Goal: Transaction & Acquisition: Subscribe to service/newsletter

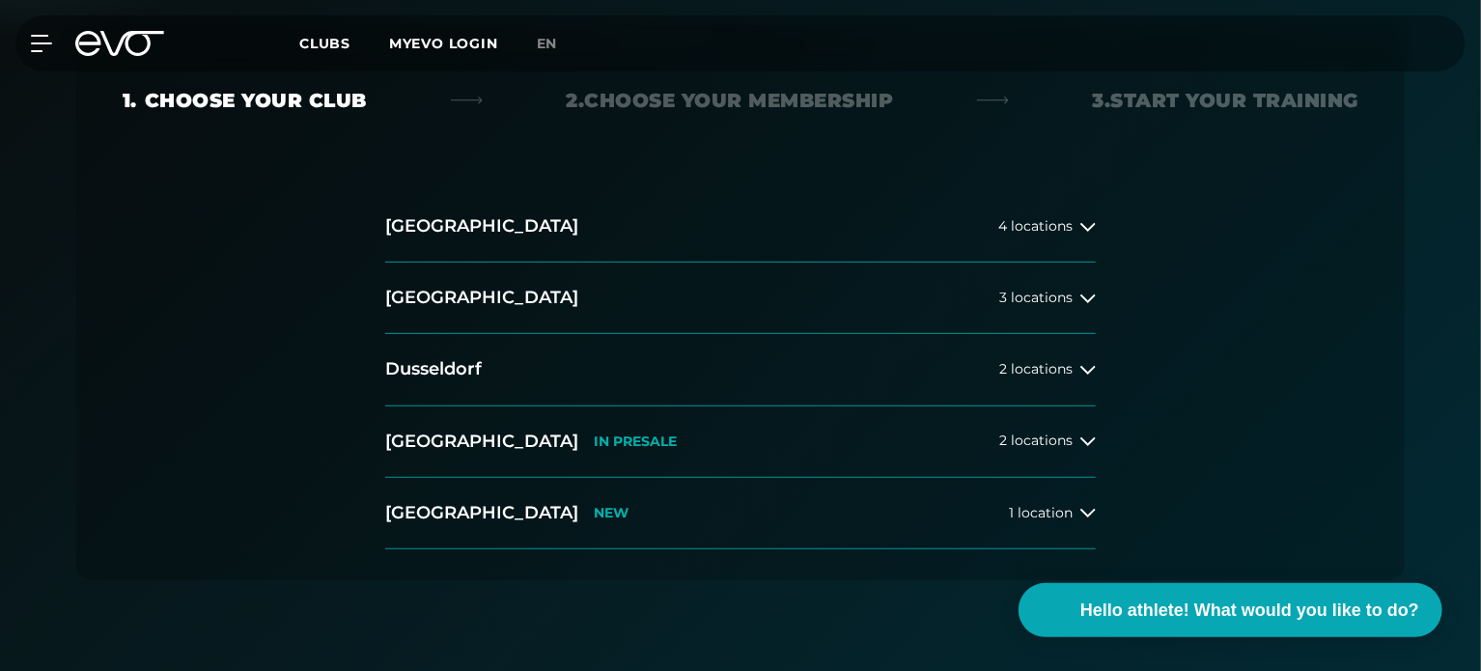
scroll to position [404, 0]
click at [1057, 366] on font "locations" at bounding box center [1042, 366] width 62 height 17
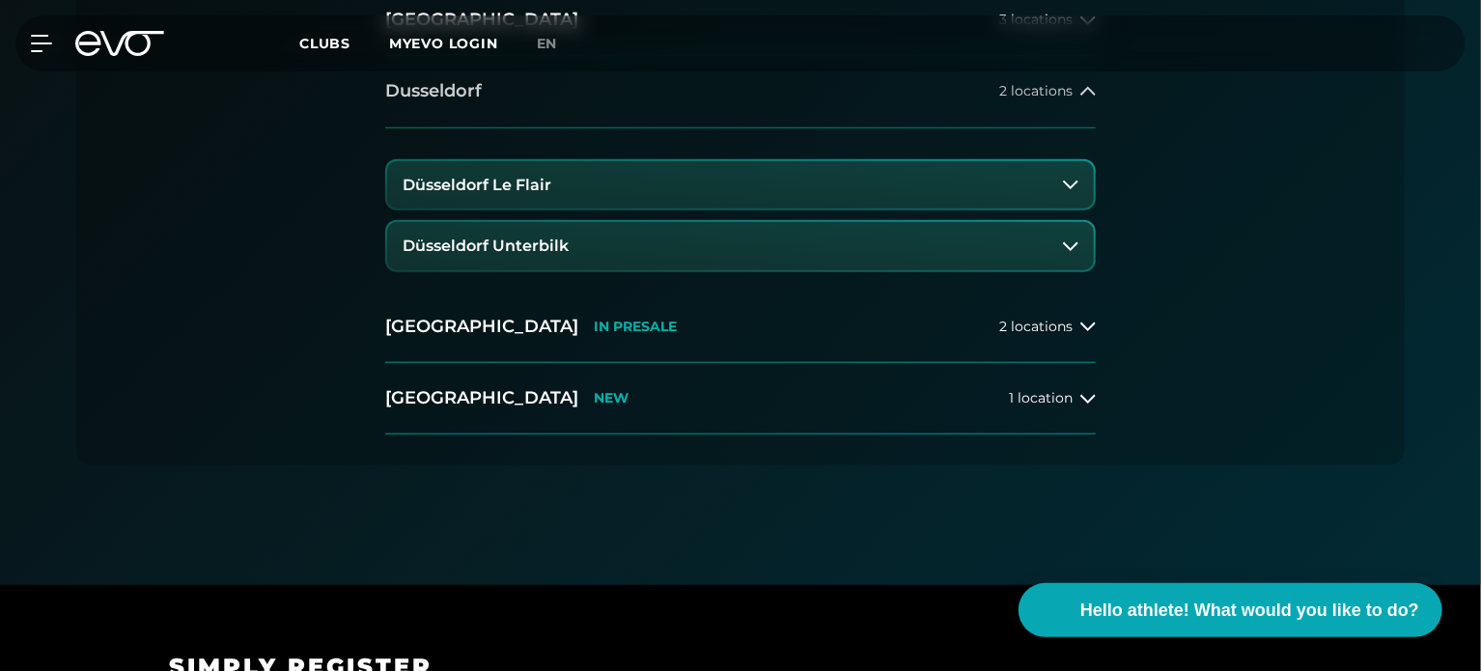
scroll to position [682, 0]
click at [933, 250] on button "Düsseldorf Unterbilk" at bounding box center [740, 244] width 707 height 48
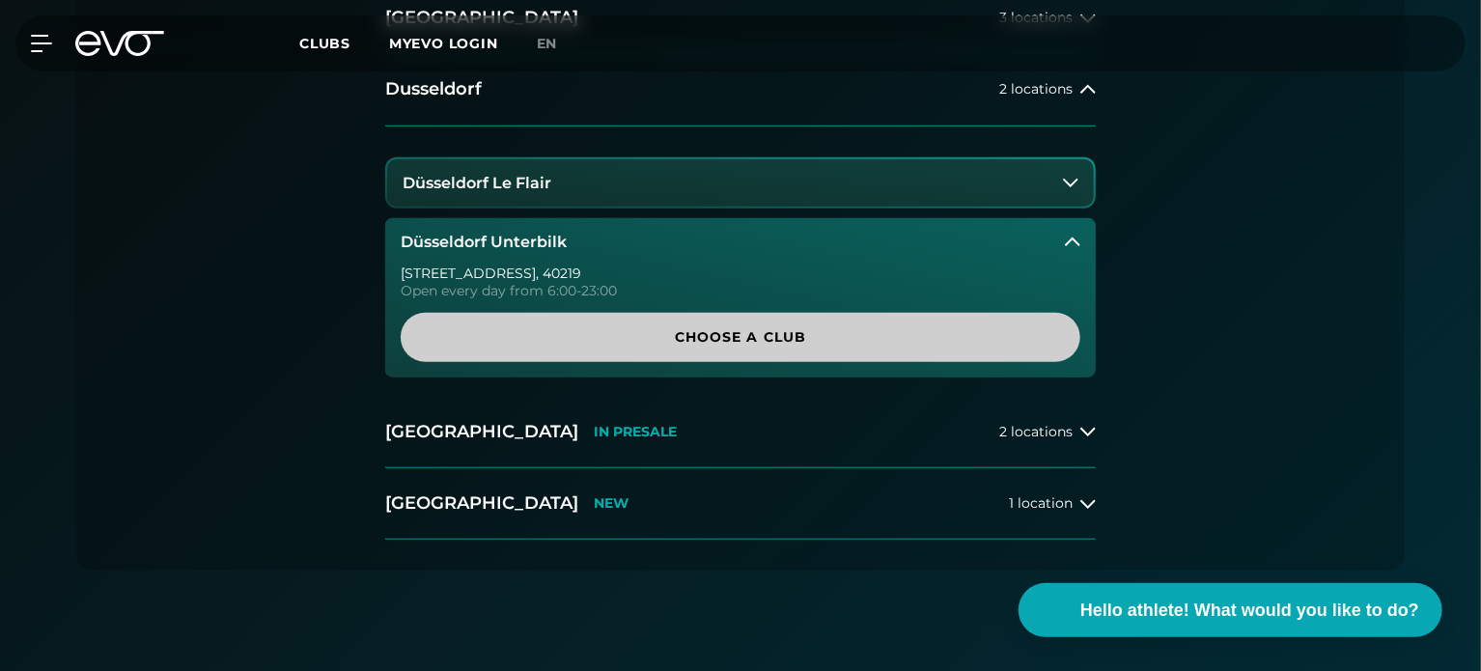
click at [765, 313] on span "Choose a club" at bounding box center [741, 337] width 680 height 49
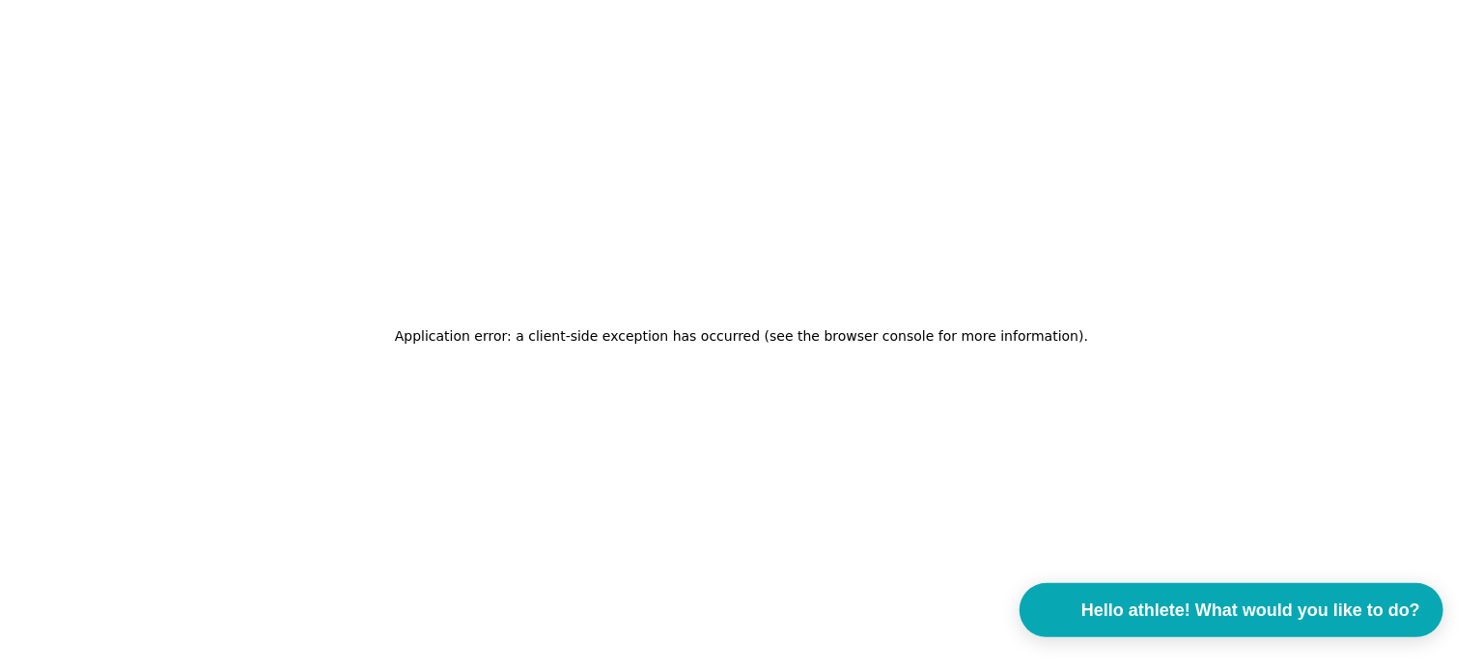
scroll to position [0, 0]
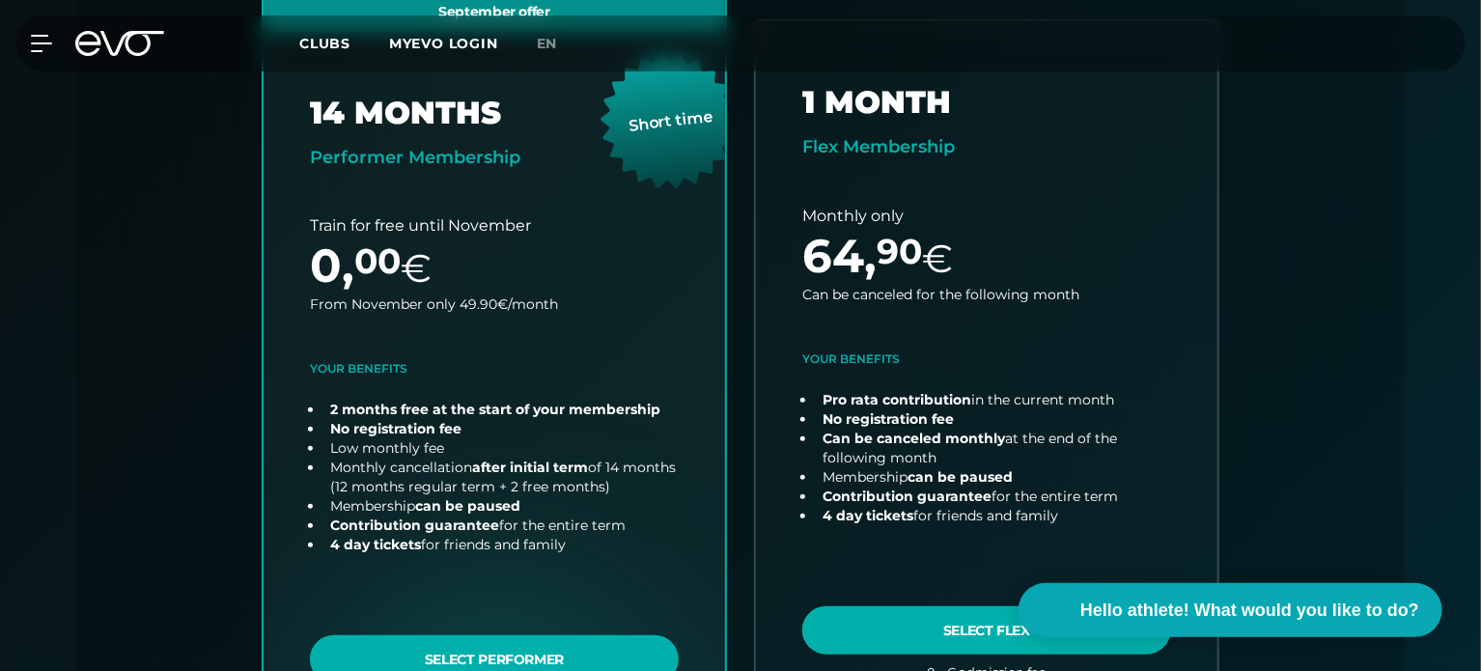
scroll to position [707, 0]
